Goal: Task Accomplishment & Management: Manage account settings

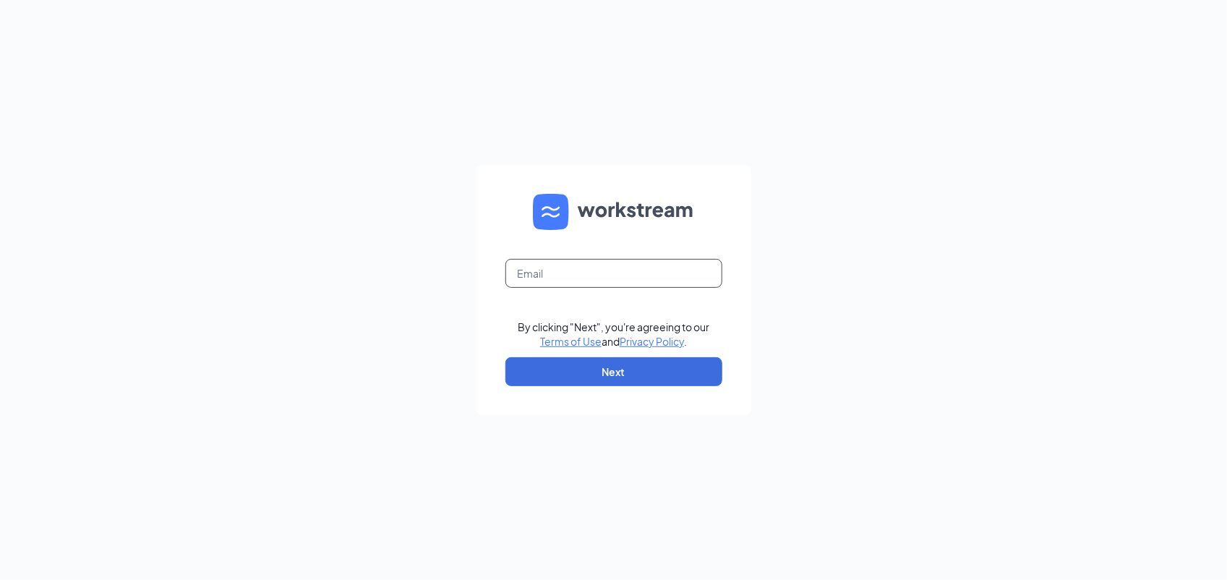
click at [576, 279] on input "text" at bounding box center [613, 273] width 217 height 29
type input "[EMAIL_ADDRESS][DOMAIN_NAME]"
click at [568, 351] on form "[EMAIL_ADDRESS][DOMAIN_NAME] By clicking "Next", you're agreeing to our Terms o…" at bounding box center [613, 290] width 275 height 250
click at [569, 370] on button "Next" at bounding box center [613, 371] width 217 height 29
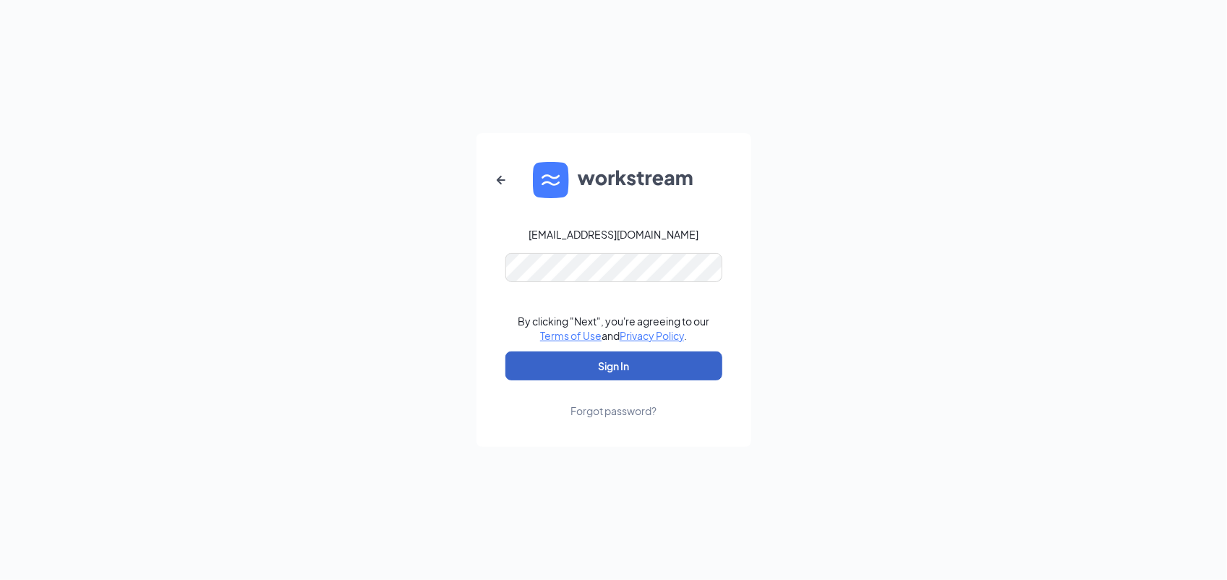
click at [518, 371] on button "Sign In" at bounding box center [613, 365] width 217 height 29
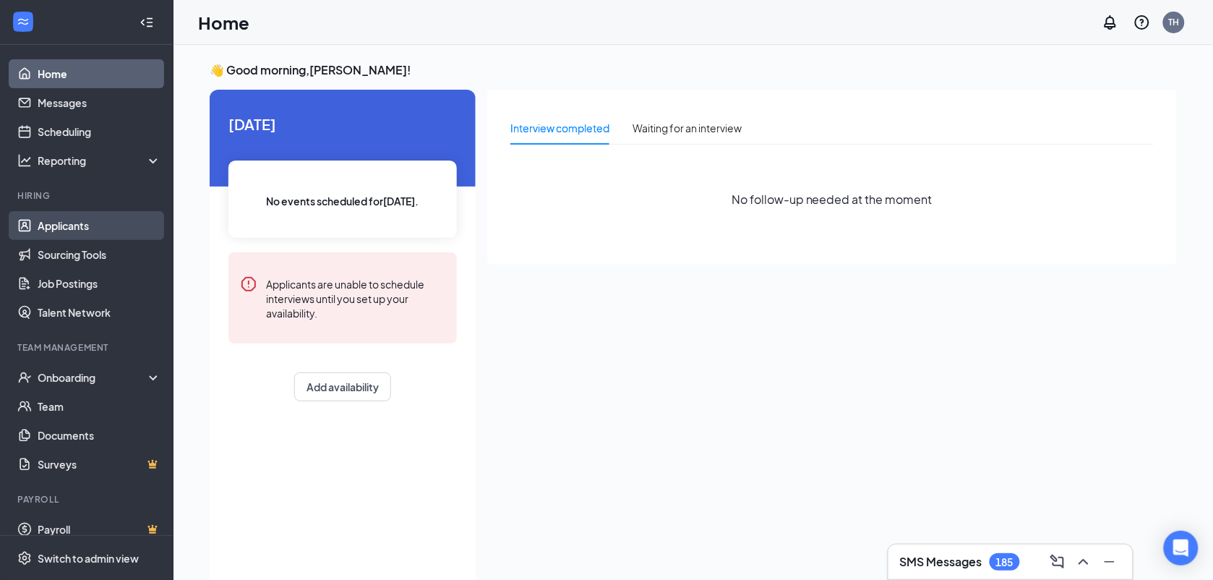
click at [66, 226] on link "Applicants" at bounding box center [100, 225] width 124 height 29
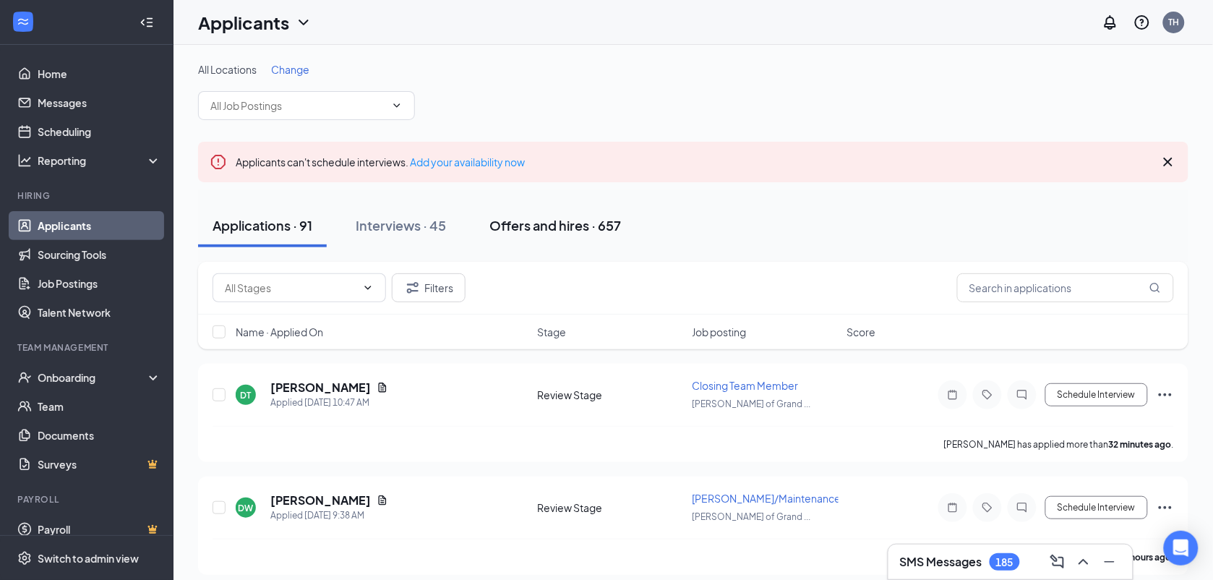
click at [539, 226] on div "Offers and hires · 657" at bounding box center [555, 225] width 132 height 18
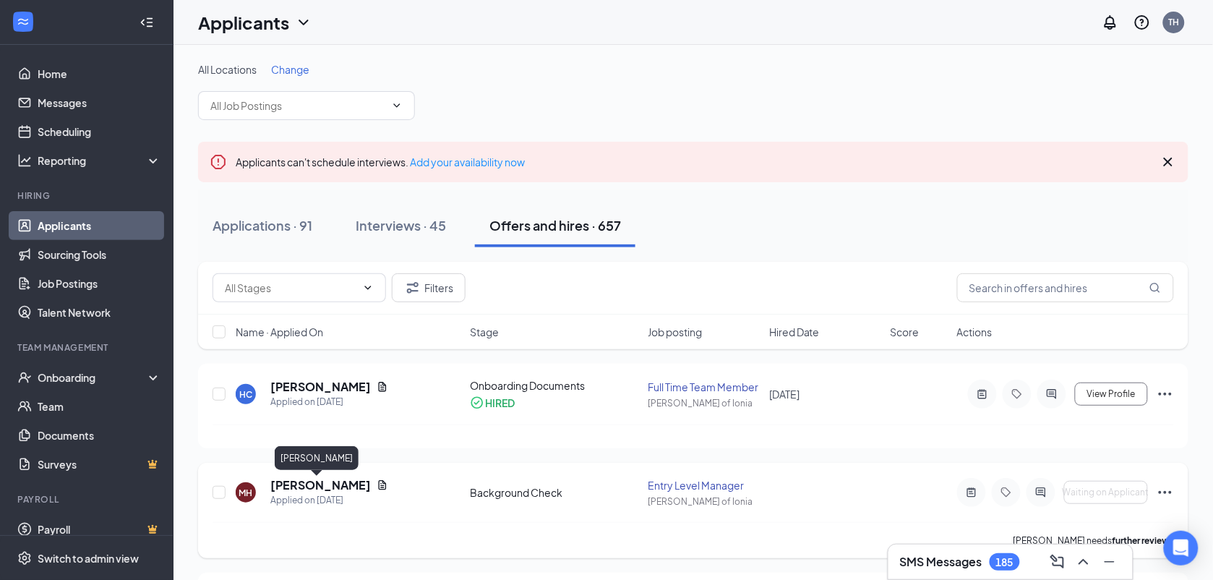
click at [333, 481] on h5 "[PERSON_NAME]" at bounding box center [320, 485] width 100 height 16
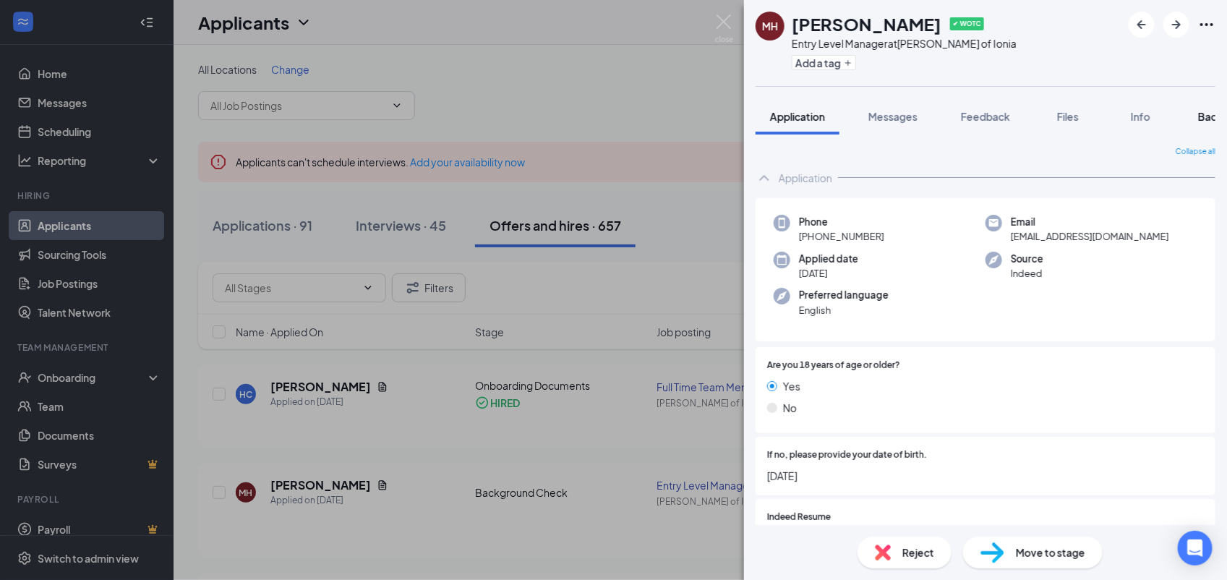
click at [1201, 117] on span "Background" at bounding box center [1227, 116] width 59 height 13
click at [1211, 117] on button "Background" at bounding box center [1227, 116] width 88 height 36
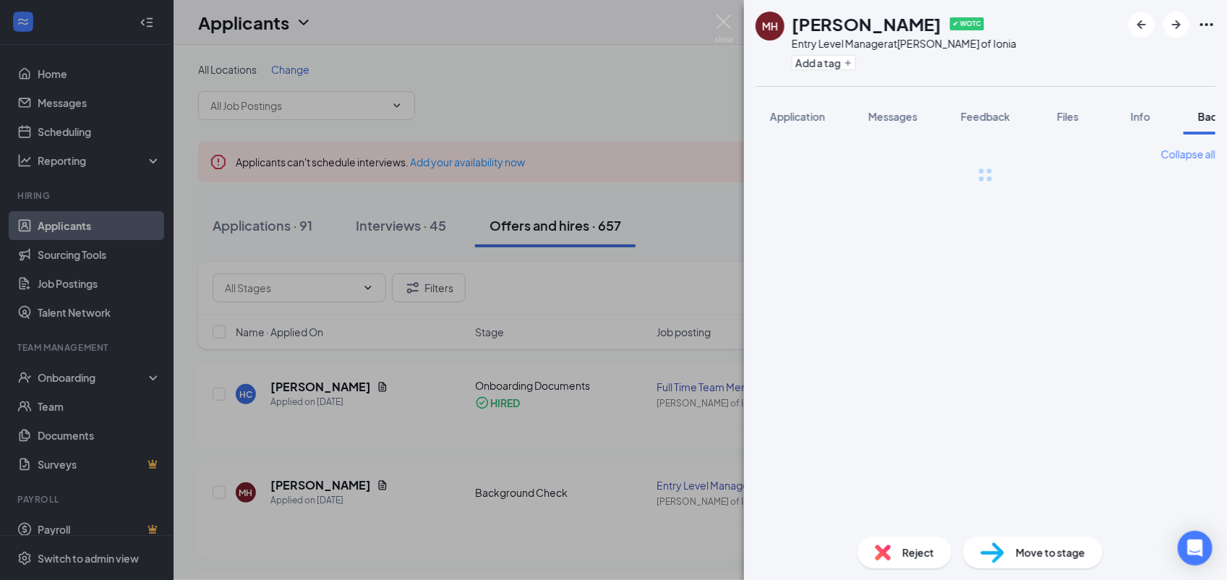
scroll to position [0, 59]
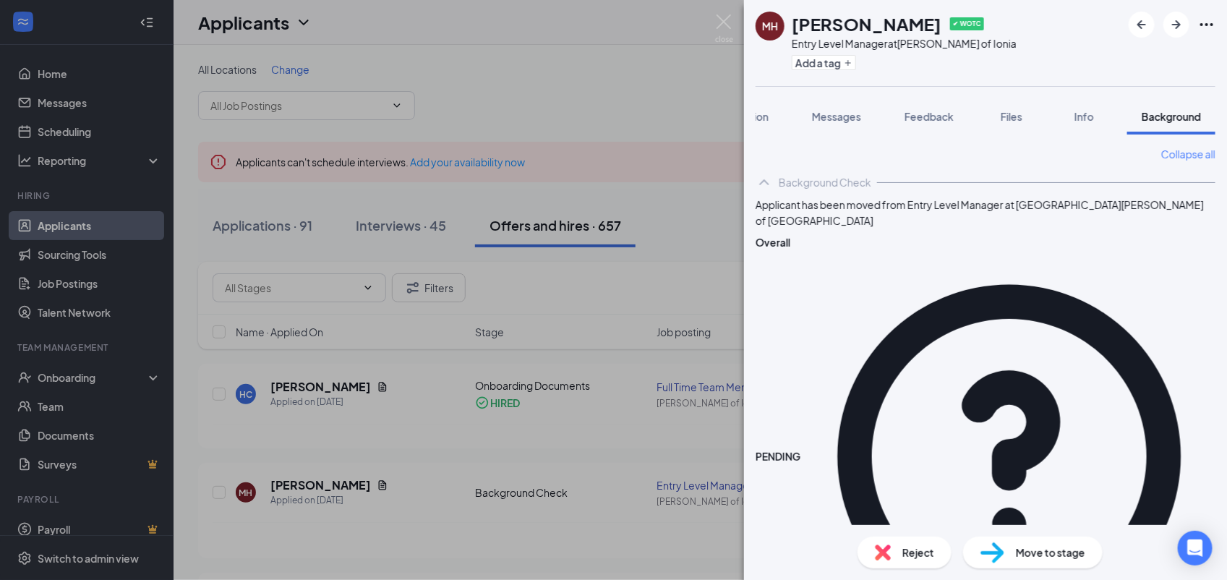
click at [866, 467] on div "Collapse all Background Check Applicant has been moved from Entry Level Manager…" at bounding box center [985, 499] width 460 height 707
